Goal: Check status

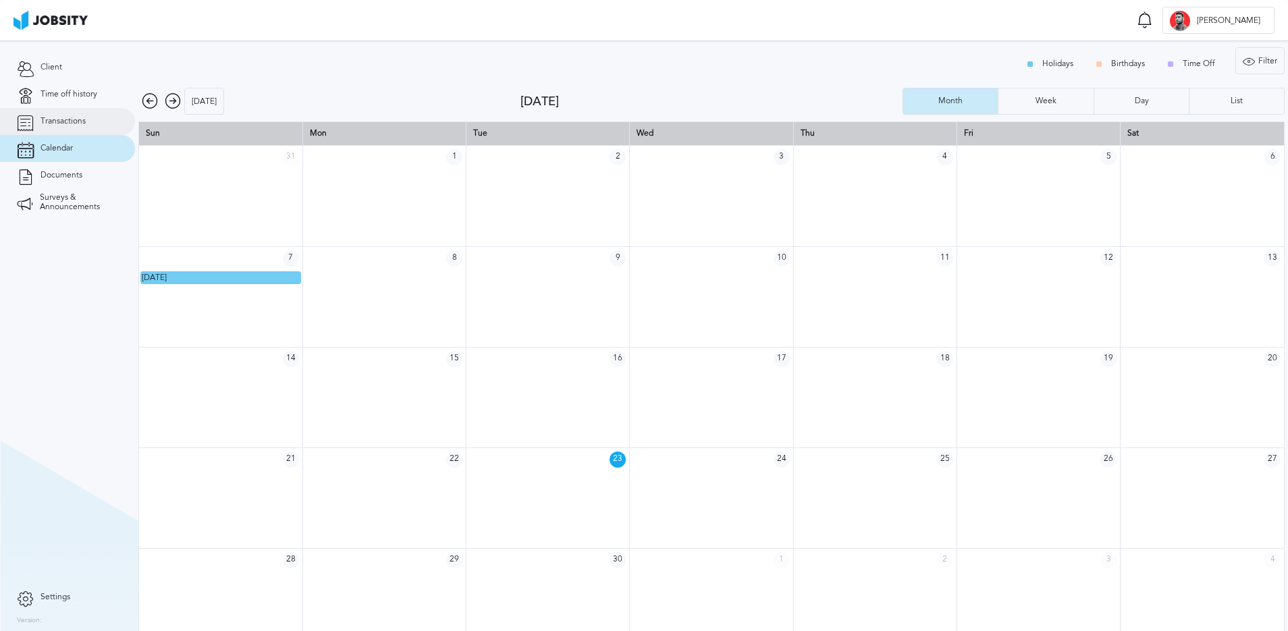
click at [76, 127] on link "Transactions" at bounding box center [67, 121] width 135 height 27
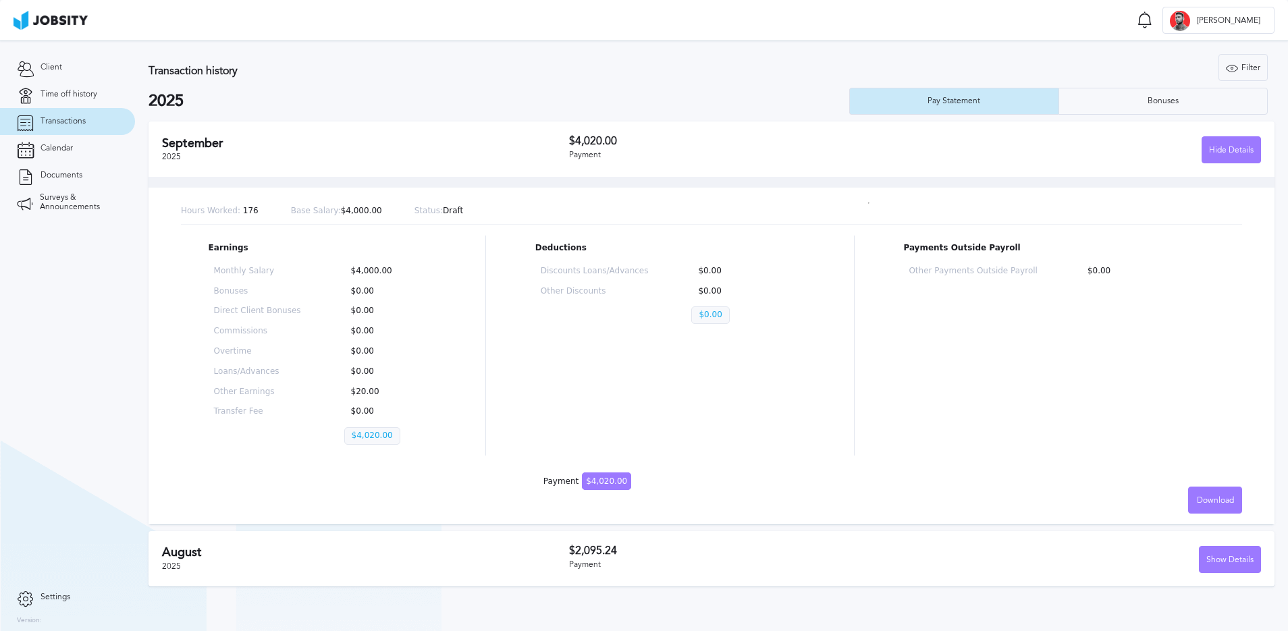
click at [344, 558] on h2 "August" at bounding box center [365, 553] width 407 height 14
click at [1242, 562] on div "Show Details" at bounding box center [1230, 560] width 61 height 27
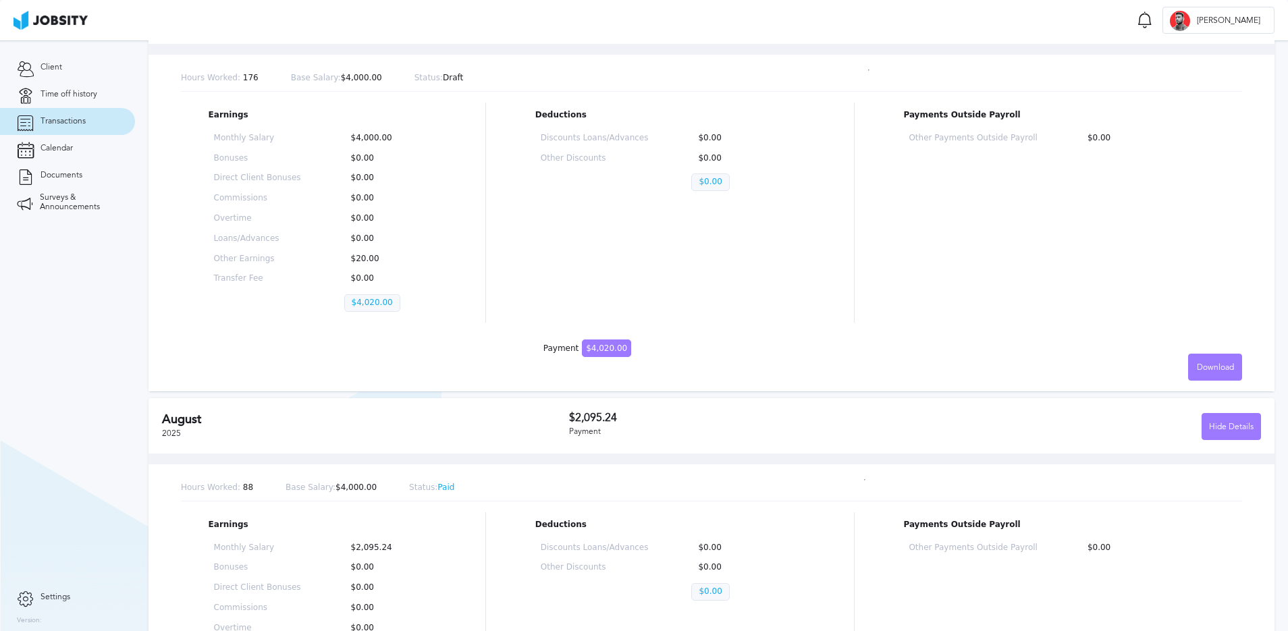
scroll to position [173, 0]
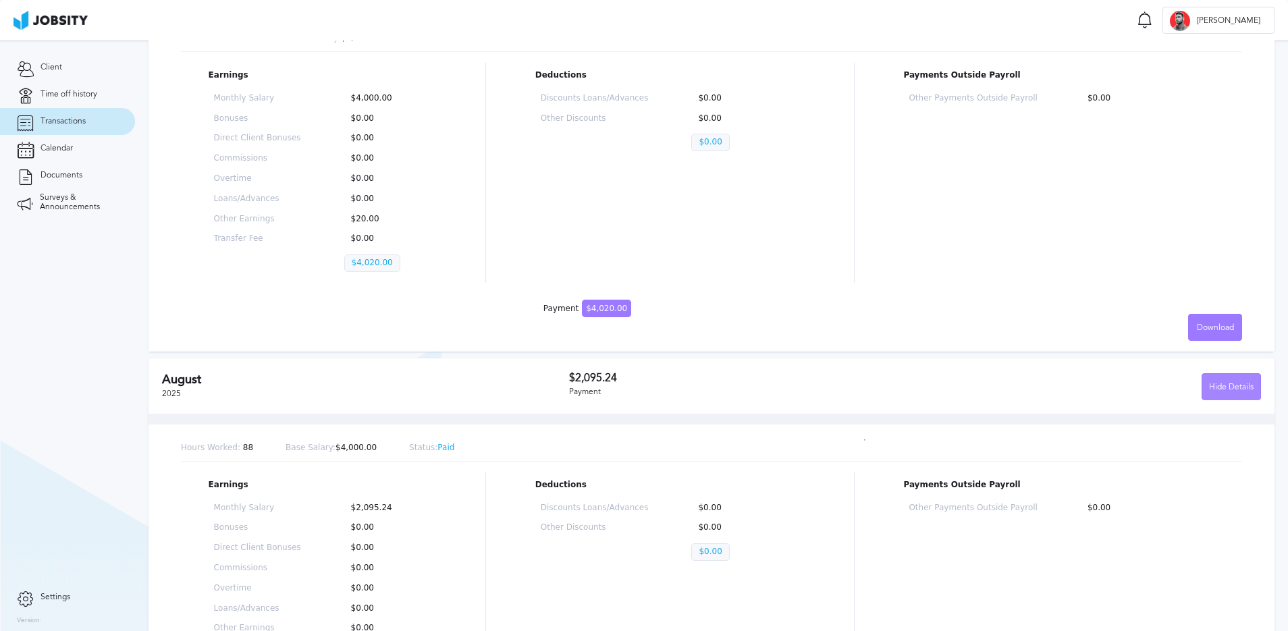
click at [1236, 388] on div "Hide Details" at bounding box center [1231, 387] width 58 height 27
